Goal: Information Seeking & Learning: Learn about a topic

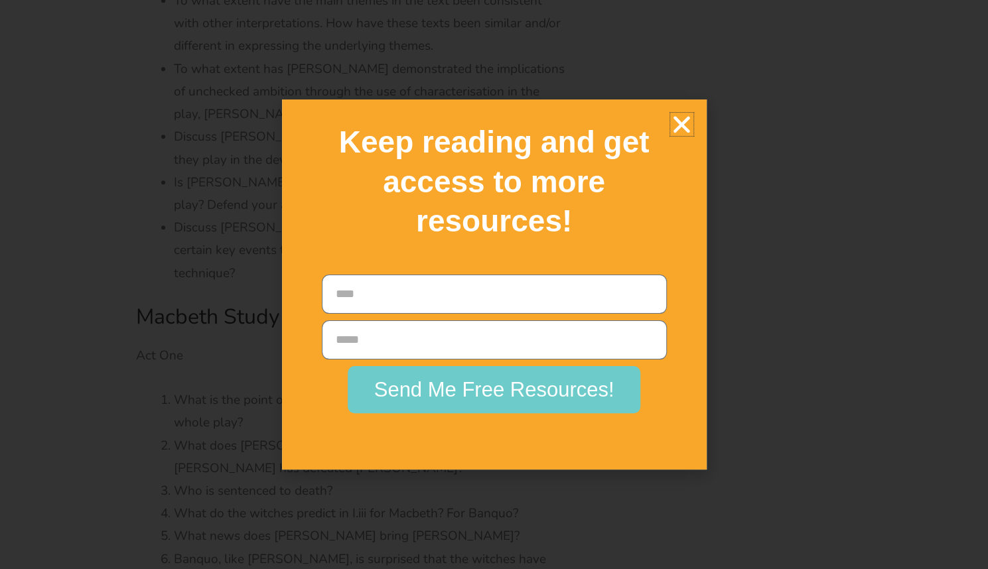
scroll to position [3590, 0]
click at [677, 121] on icon "Close" at bounding box center [681, 124] width 23 height 23
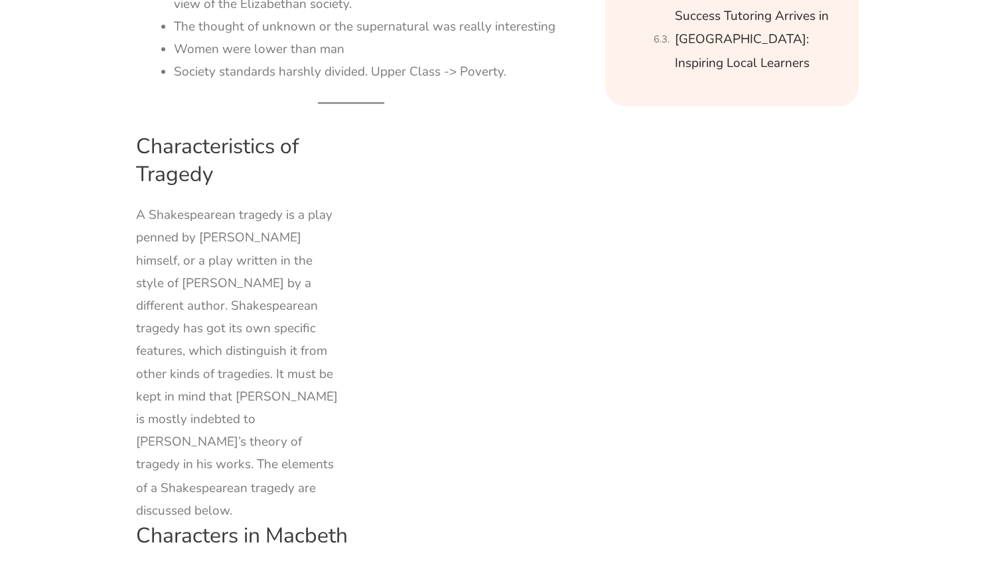
scroll to position [1004, 0]
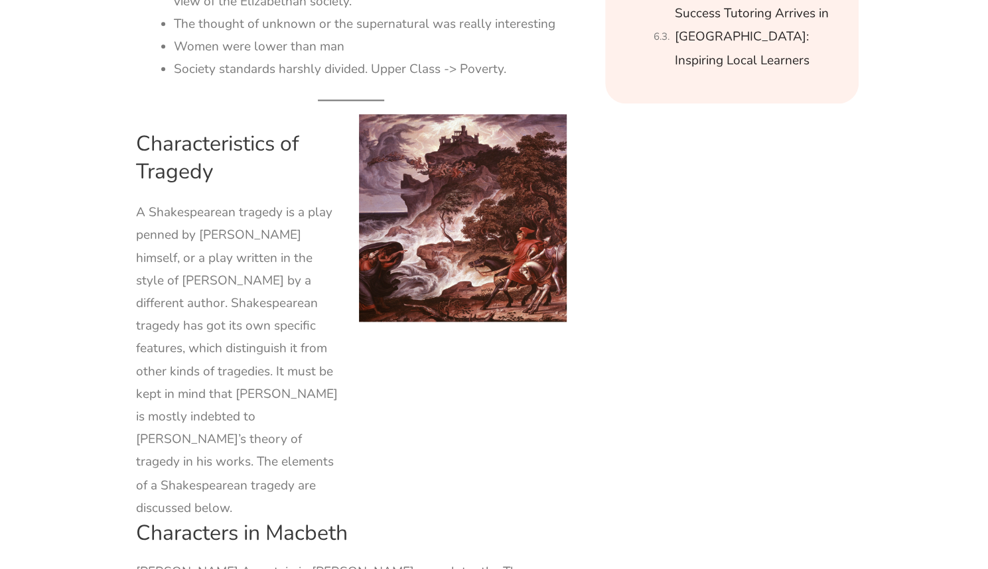
click at [410, 218] on img at bounding box center [463, 218] width 208 height 208
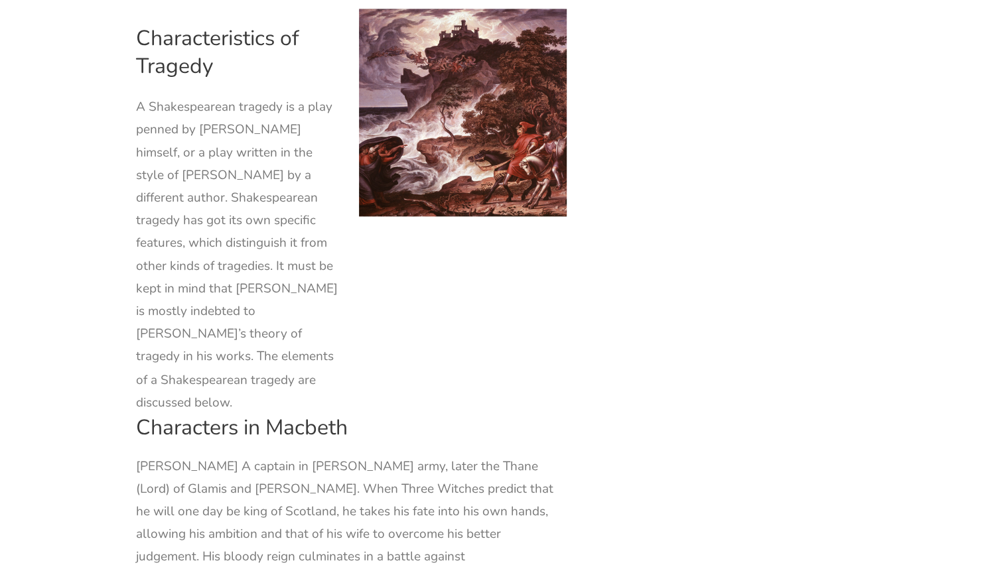
scroll to position [1110, 0]
drag, startPoint x: 376, startPoint y: 132, endPoint x: 385, endPoint y: 116, distance: 18.1
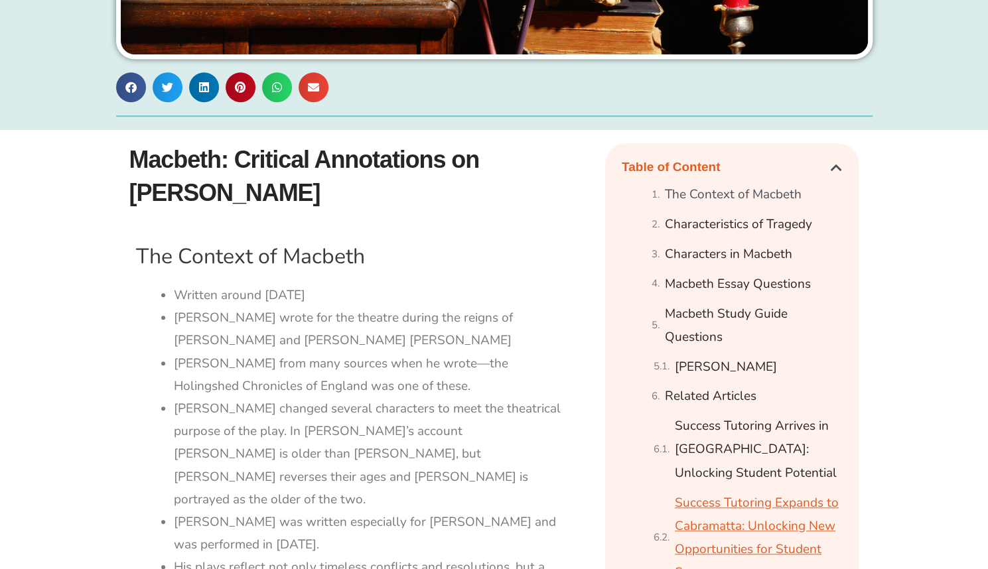
scroll to position [410, 0]
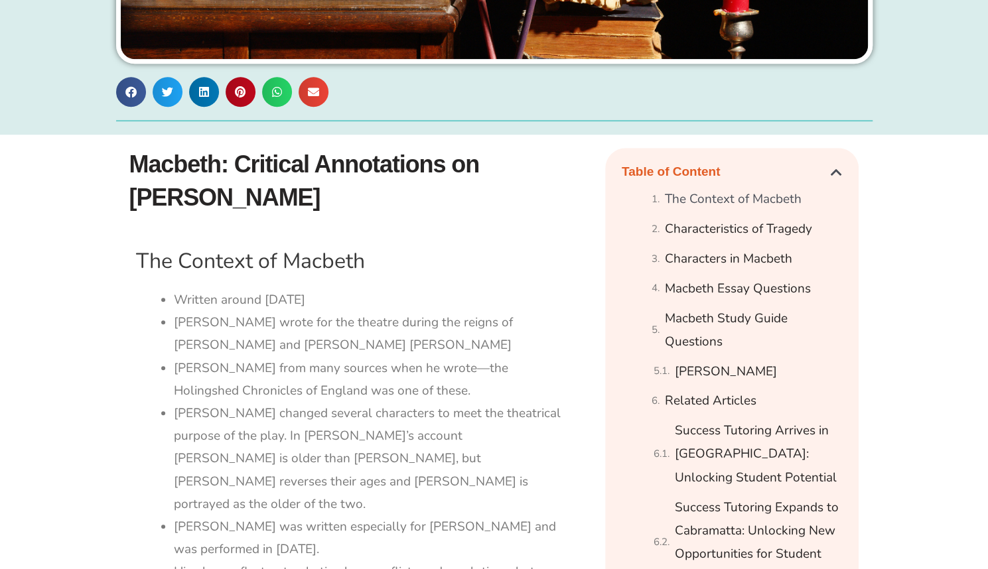
click at [831, 170] on icon "Close table of contents" at bounding box center [835, 172] width 11 height 13
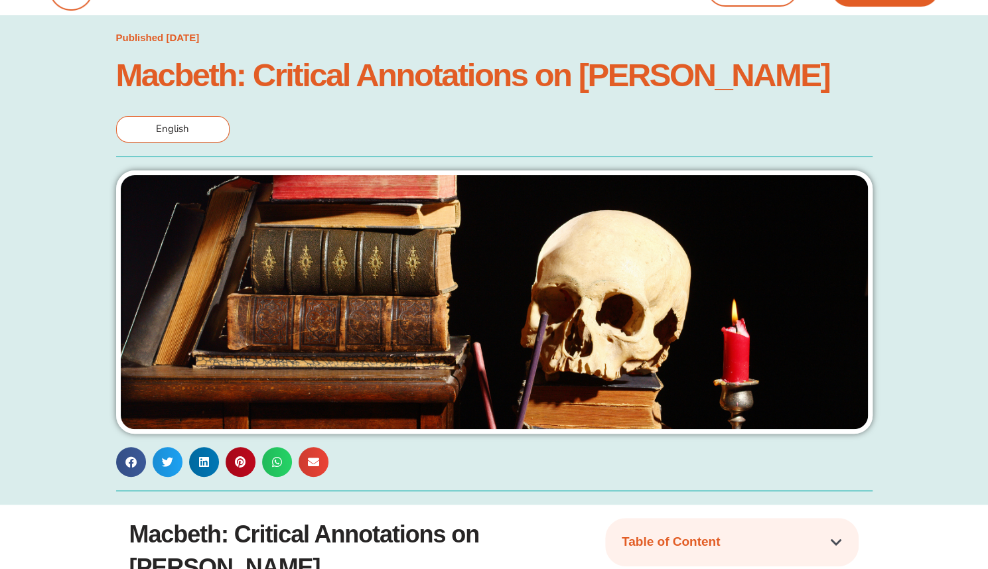
scroll to position [0, 0]
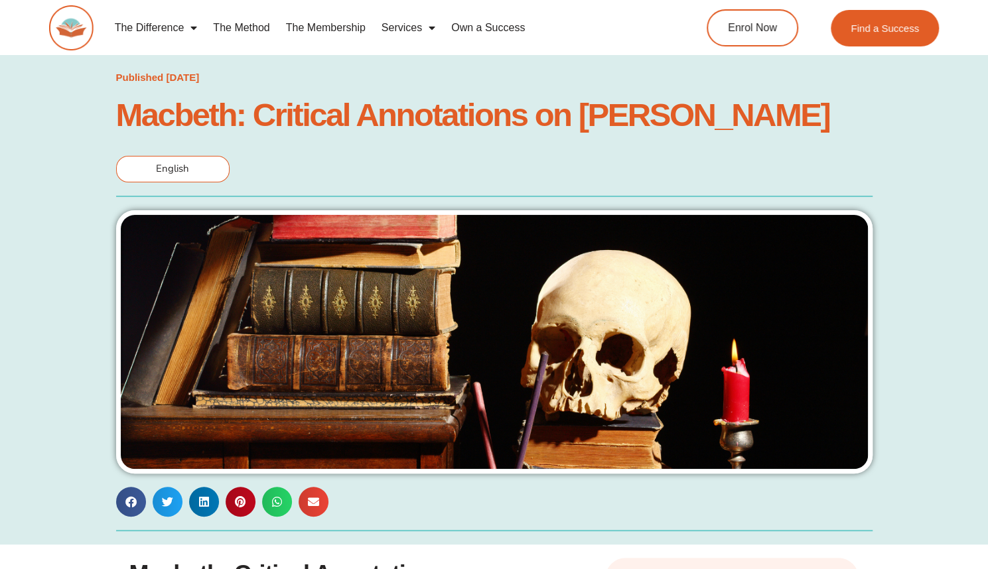
click at [593, 104] on h1 "Macbeth: Critical Annotations on [PERSON_NAME]" at bounding box center [494, 114] width 756 height 29
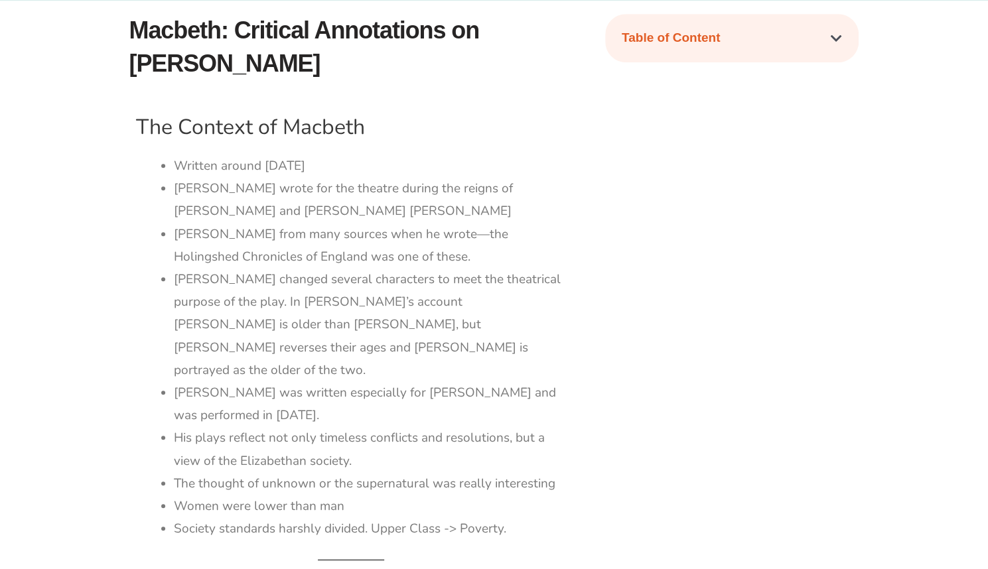
scroll to position [545, 0]
